Goal: Find specific page/section: Find specific page/section

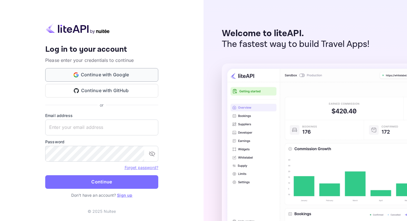
click at [134, 76] on button "Continue with Google" at bounding box center [101, 75] width 113 height 14
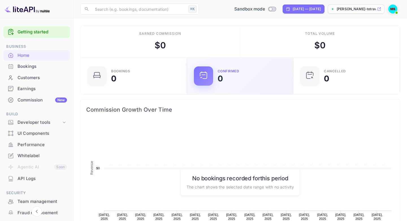
scroll to position [92, 103]
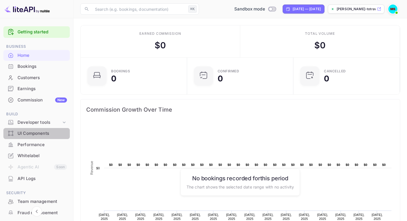
click at [48, 137] on div "UI Components" at bounding box center [36, 133] width 66 height 11
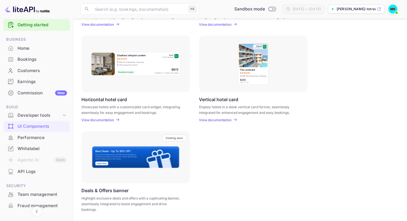
scroll to position [9, 0]
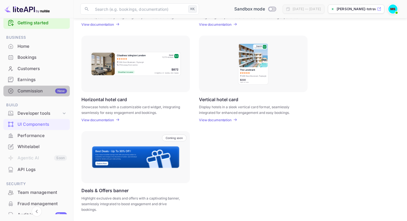
click at [45, 95] on div "Commission New" at bounding box center [36, 91] width 66 height 11
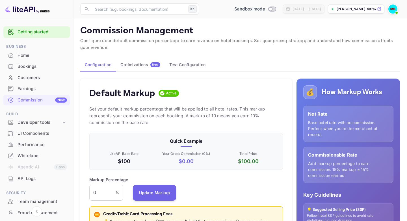
click at [377, 9] on icon at bounding box center [379, 9] width 4 height 4
